Goal: Task Accomplishment & Management: Manage account settings

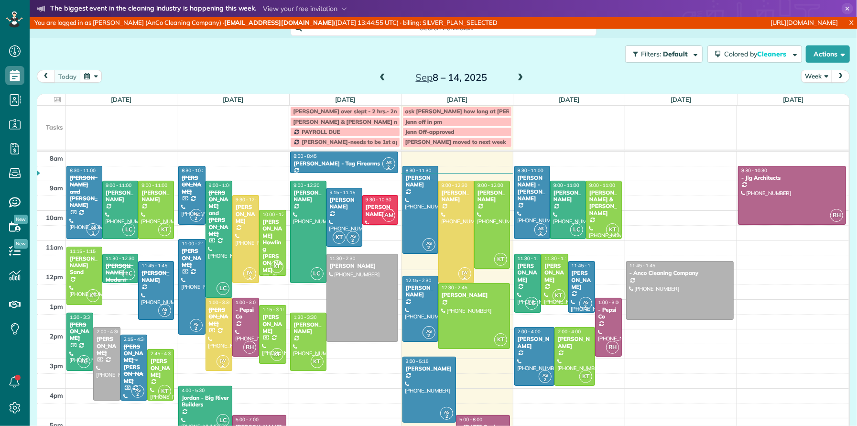
scroll to position [4, 4]
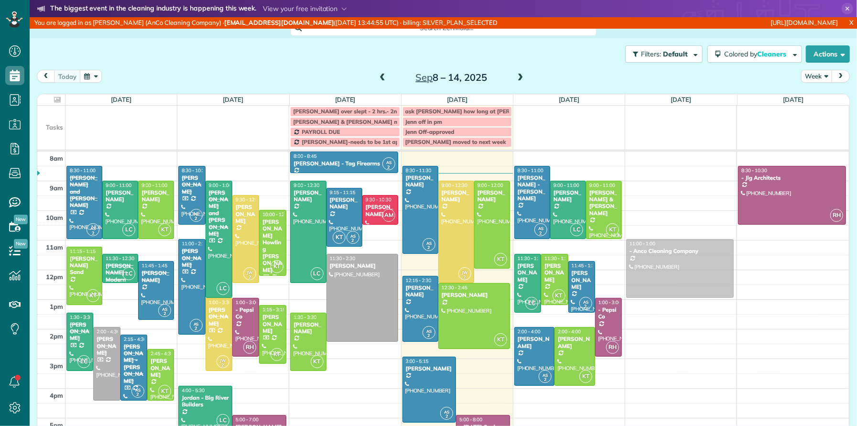
drag, startPoint x: 688, startPoint y: 277, endPoint x: 687, endPoint y: 258, distance: 18.7
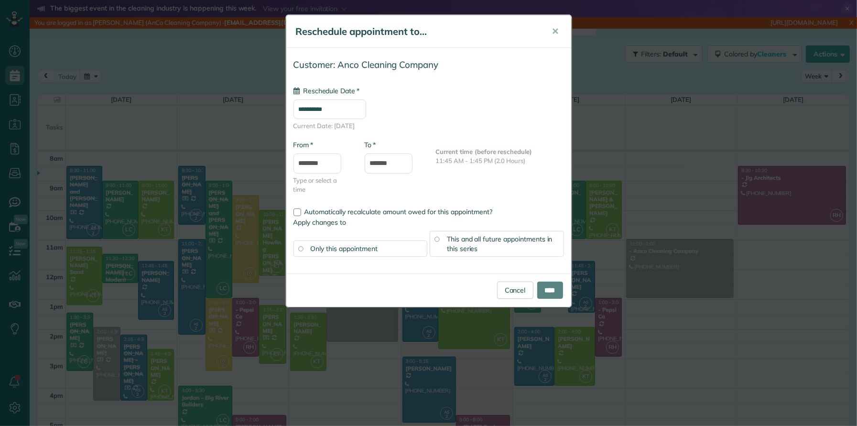
type input "**********"
drag, startPoint x: 357, startPoint y: 220, endPoint x: 305, endPoint y: 210, distance: 53.1
click at [305, 210] on div "Automatically recalculate amount owed for this appointment? Apply changes to On…" at bounding box center [428, 235] width 285 height 63
copy div "Automatically recalculate amount owed for this appointment? Apply changes to"
click at [506, 288] on link "Cancel" at bounding box center [515, 290] width 36 height 17
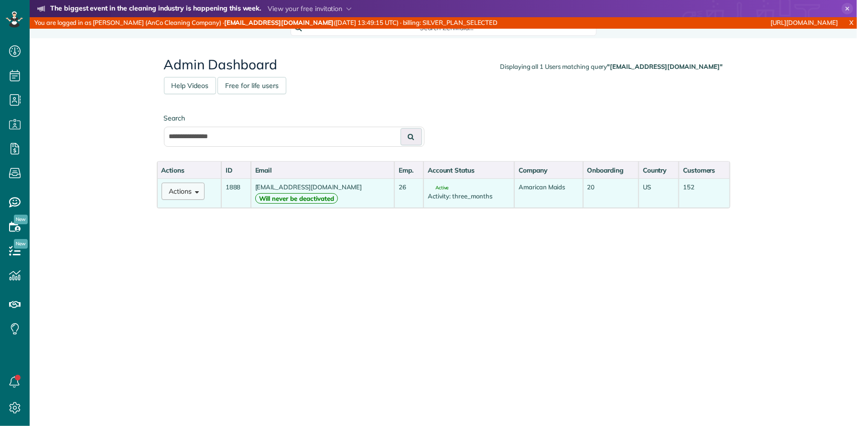
scroll to position [4, 4]
click at [195, 190] on span at bounding box center [195, 190] width 7 height 7
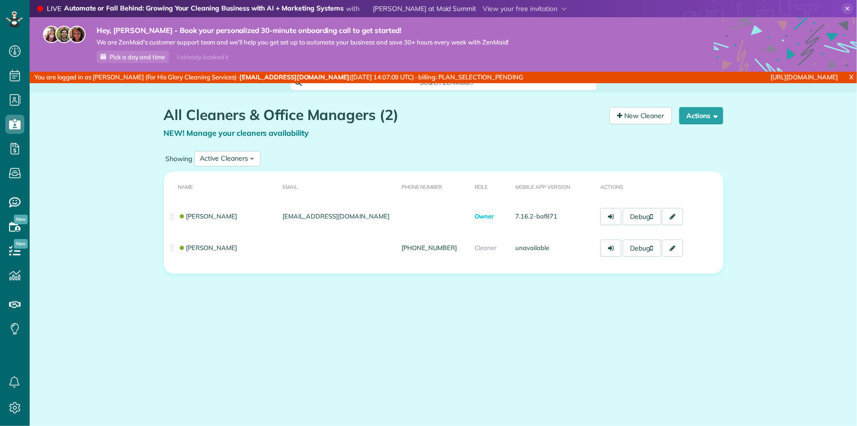
scroll to position [4, 4]
